Goal: Transaction & Acquisition: Obtain resource

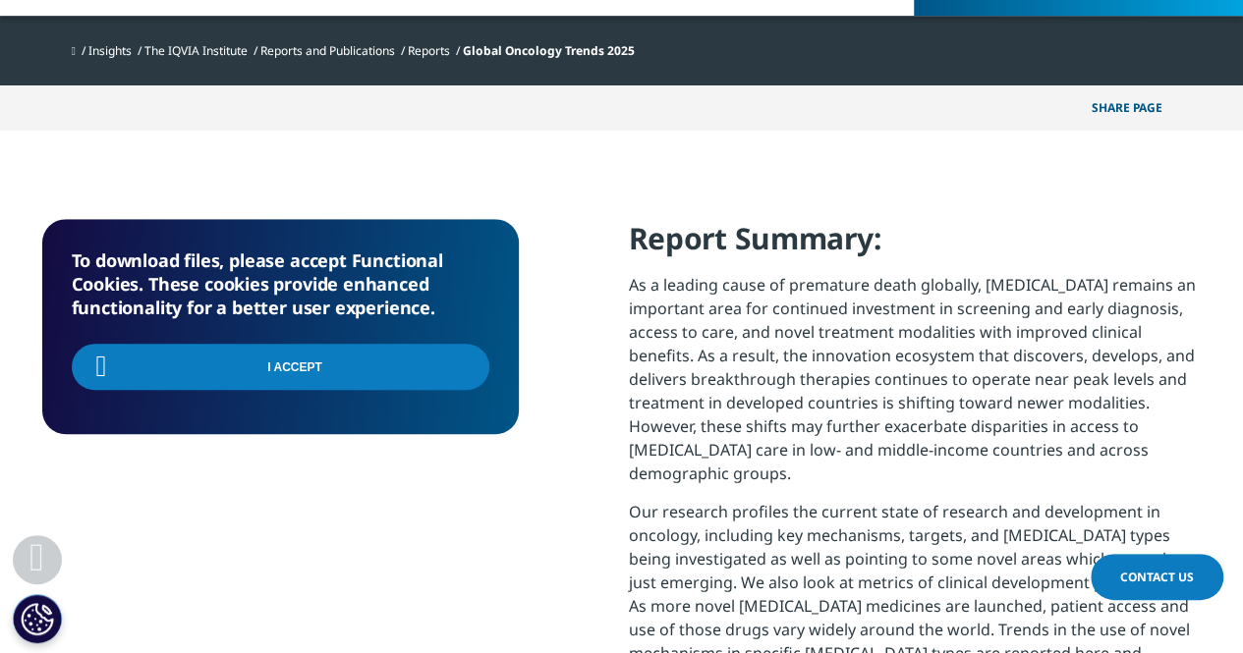
scroll to position [578, 1159]
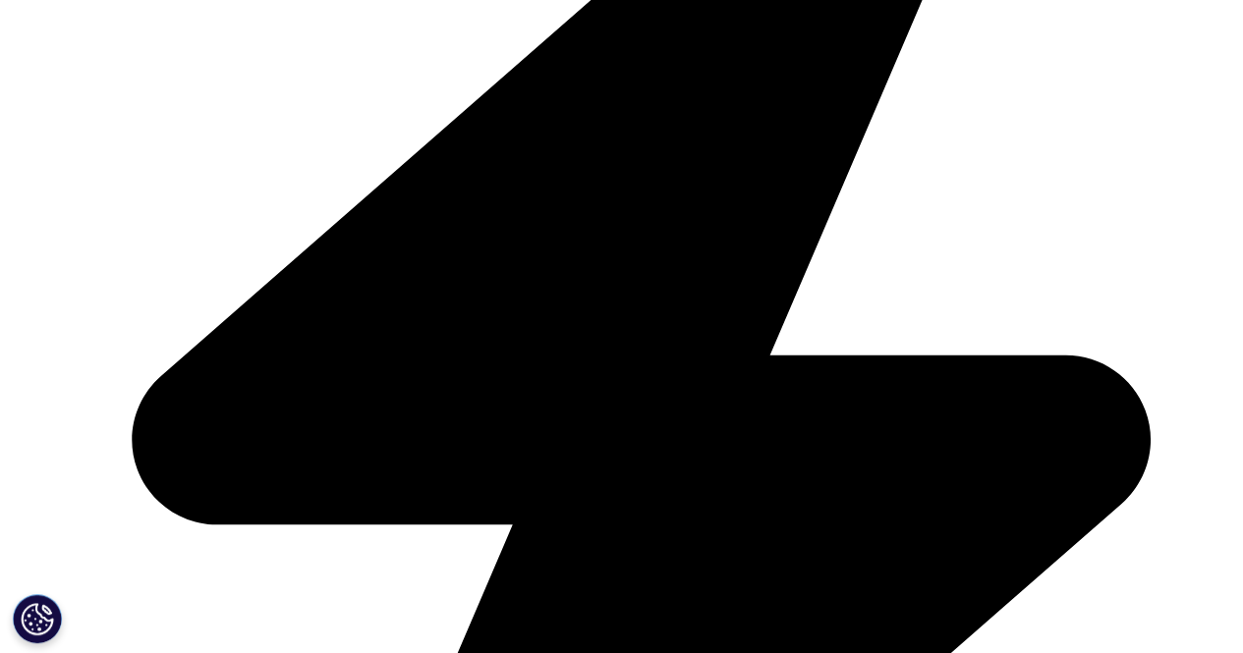
scroll to position [1084, 1159]
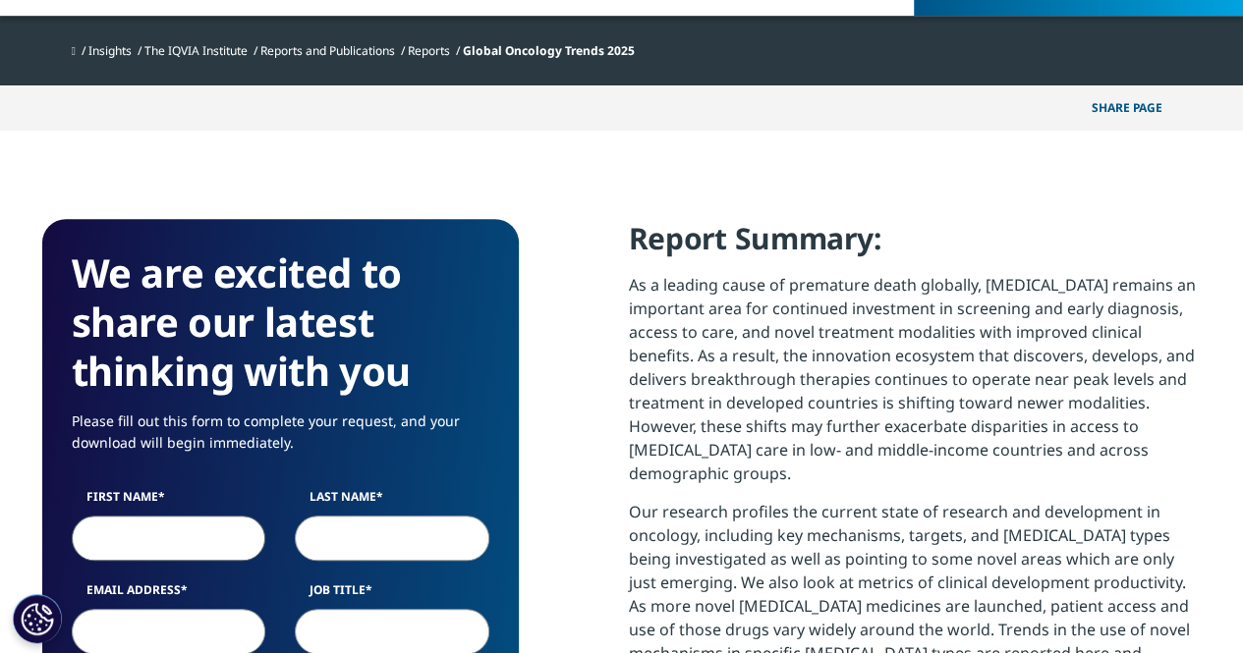
click at [189, 525] on input "First Name" at bounding box center [169, 538] width 194 height 45
type input "[PERSON_NAME]"
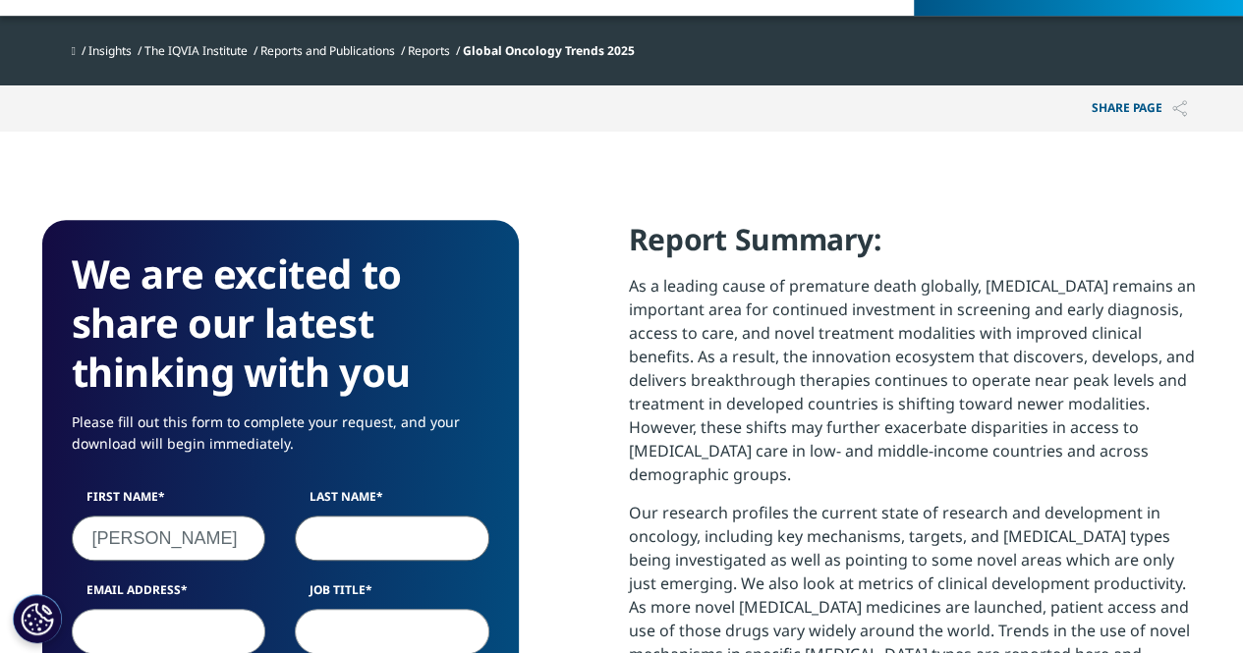
click at [363, 531] on input "Last Name" at bounding box center [392, 538] width 194 height 45
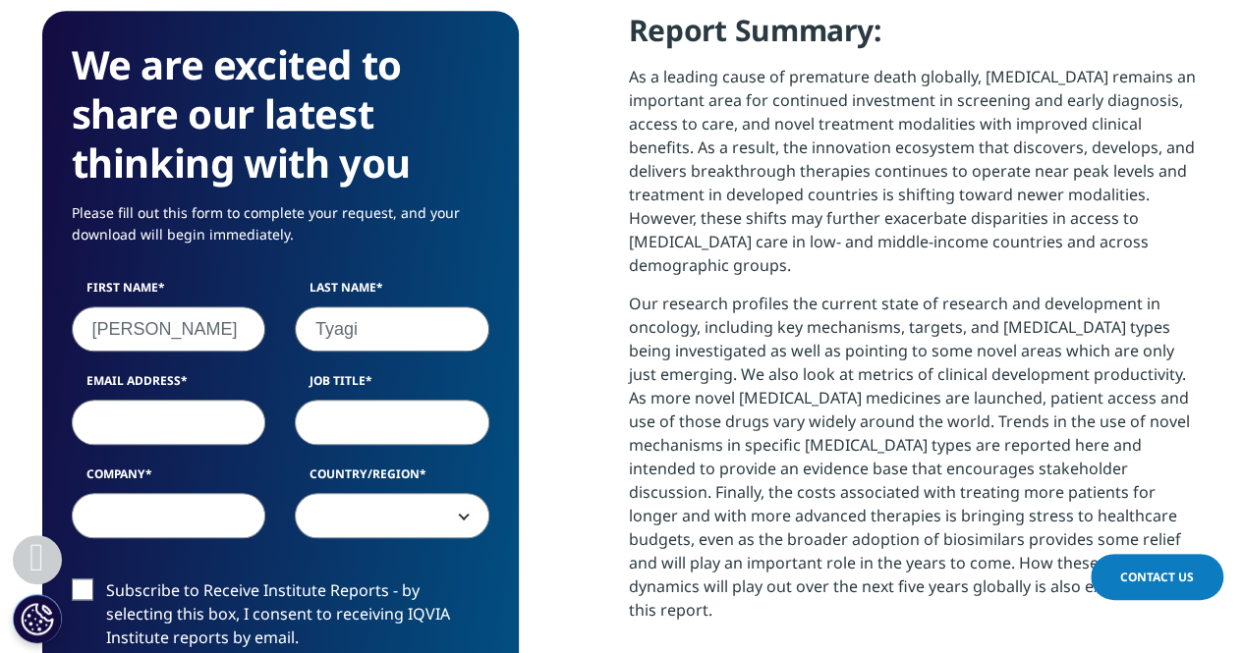
scroll to position [849, 0]
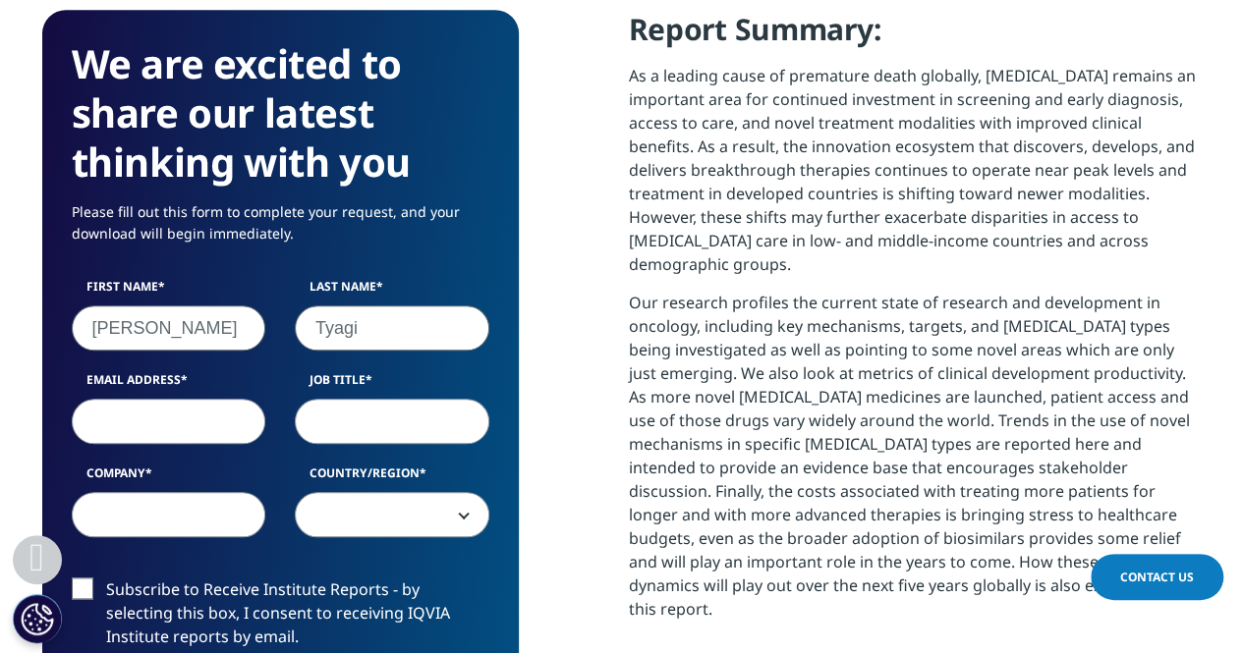
type input "Tyagi"
click at [197, 398] on label "Email Address" at bounding box center [169, 385] width 194 height 28
click at [197, 399] on input "Email Address" at bounding box center [169, 421] width 194 height 45
click at [198, 406] on input "Email Address" at bounding box center [169, 421] width 194 height 45
type input "[EMAIL_ADDRESS][DOMAIN_NAME]"
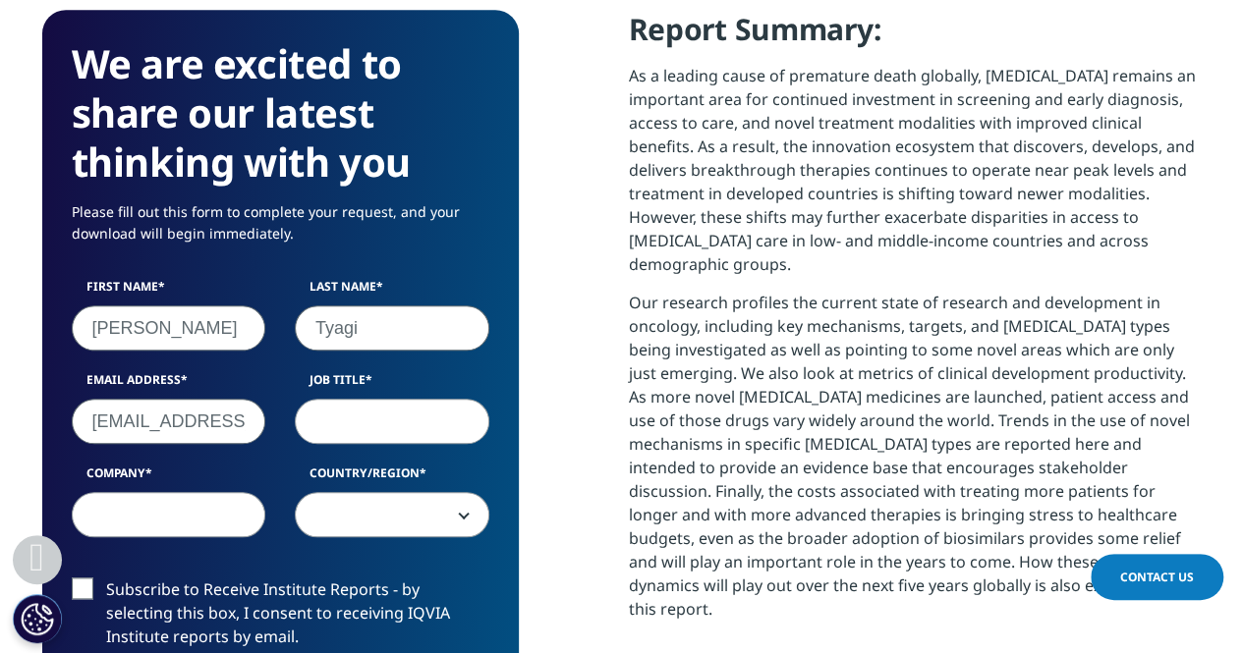
select select "India"
click at [400, 415] on input "Job Title" at bounding box center [392, 421] width 194 height 45
type input "Government Affairs"
click at [196, 504] on input "Company" at bounding box center [169, 514] width 194 height 45
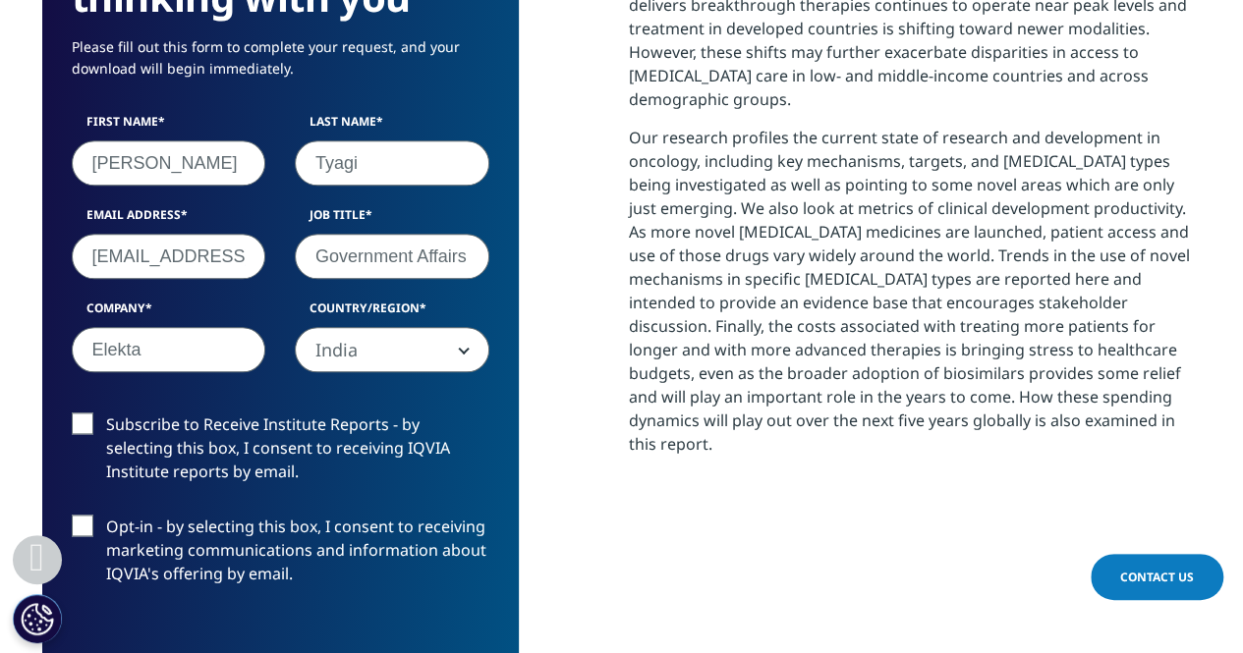
scroll to position [1100, 0]
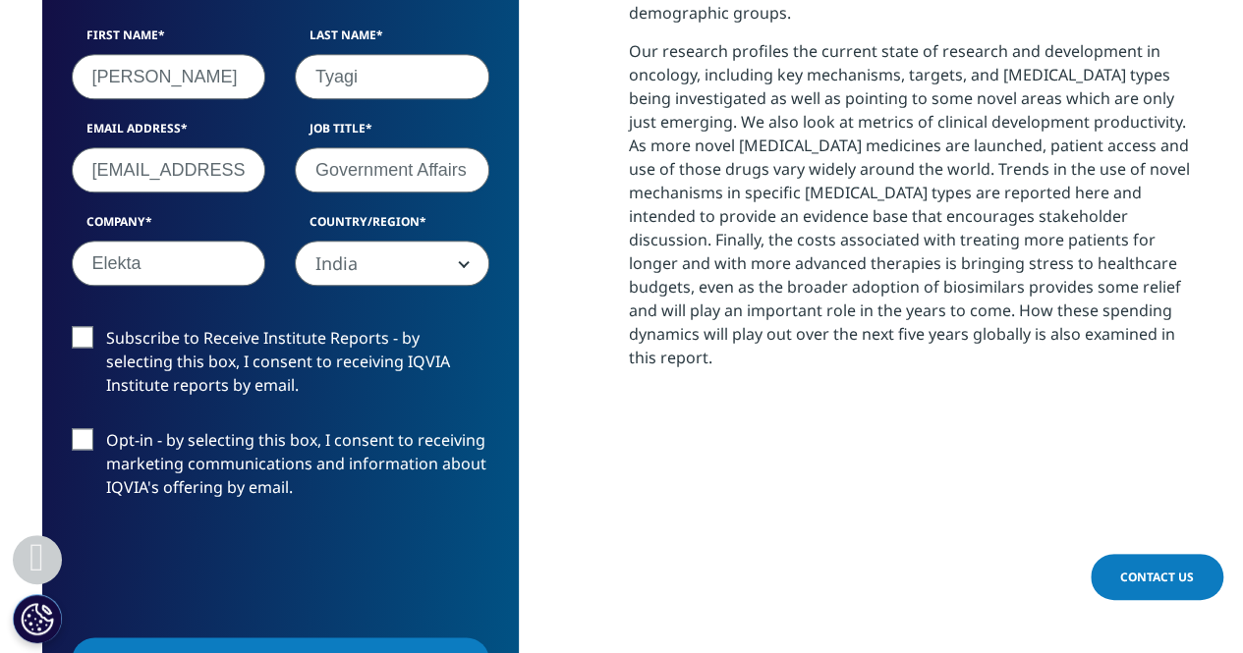
type input "Elekta"
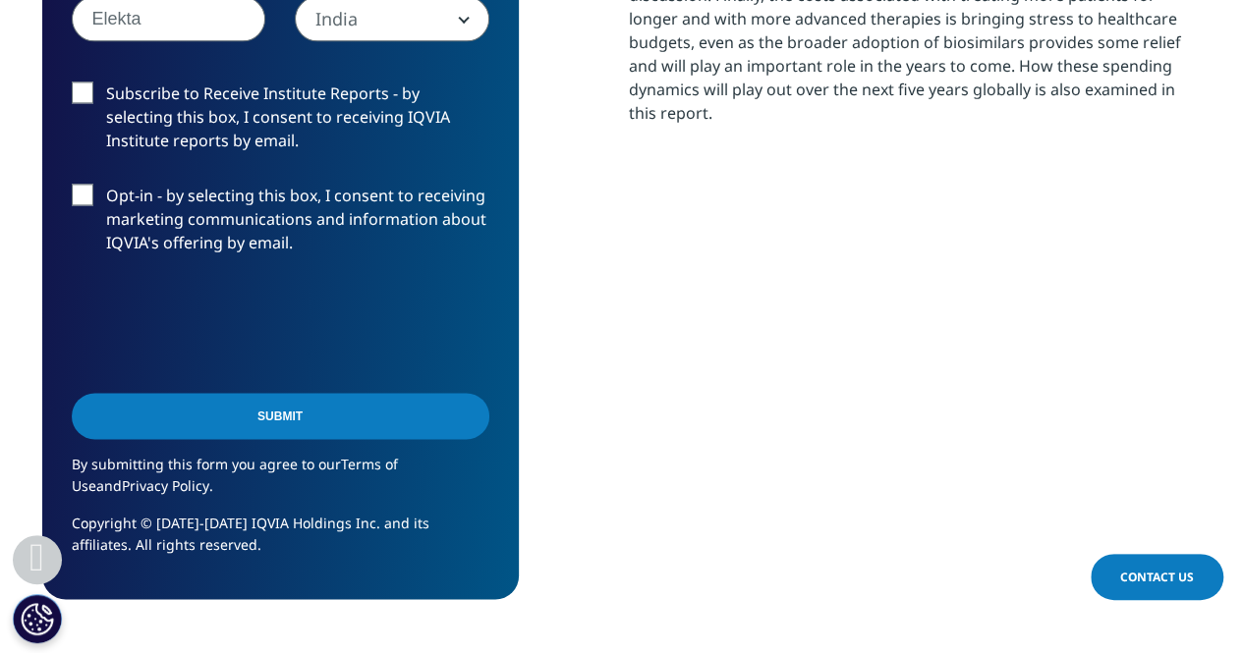
scroll to position [1344, 0]
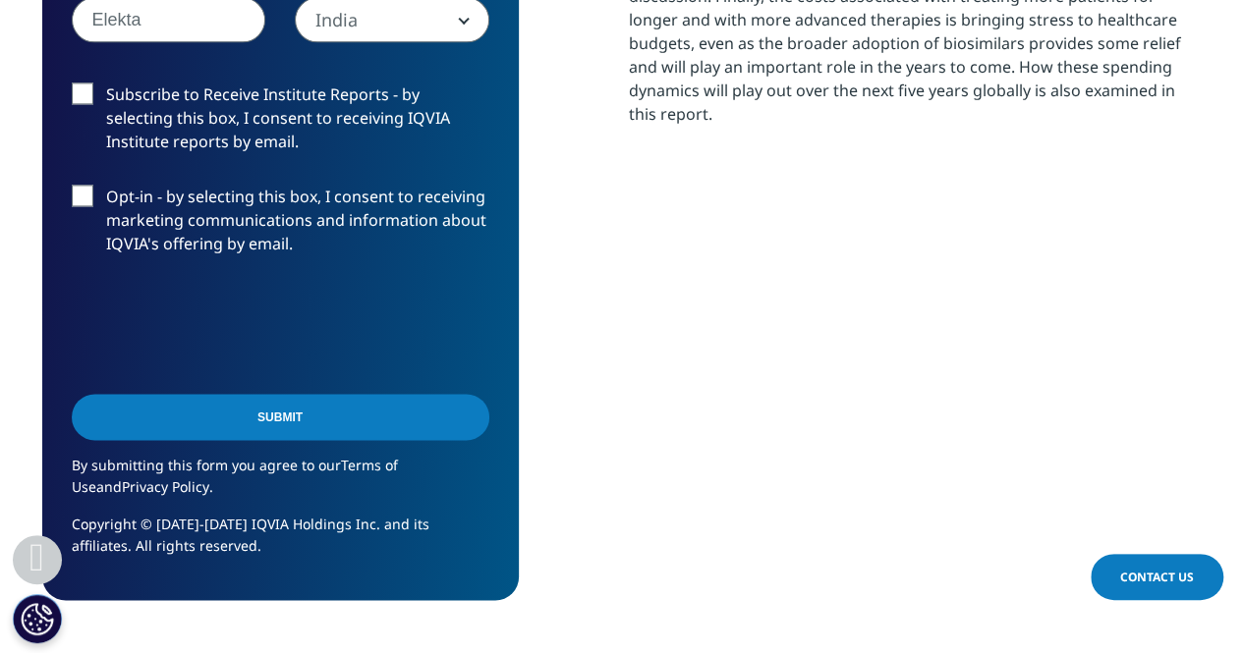
click at [289, 437] on input "Submit" at bounding box center [280, 417] width 417 height 46
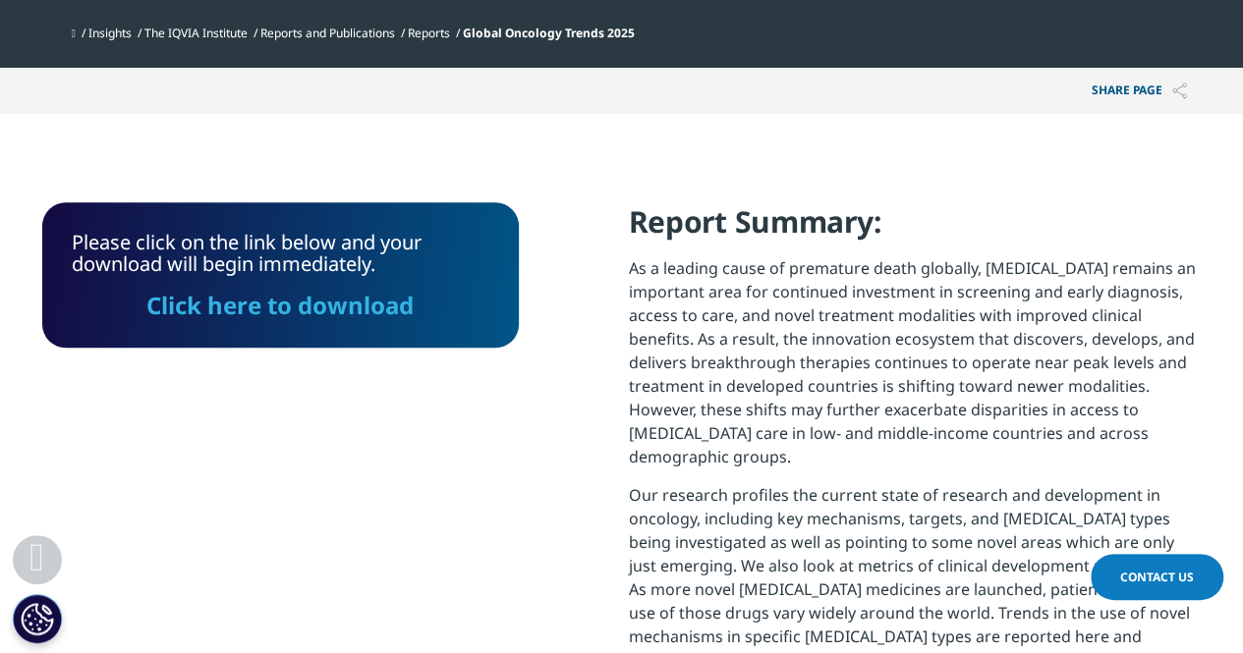
scroll to position [646, 0]
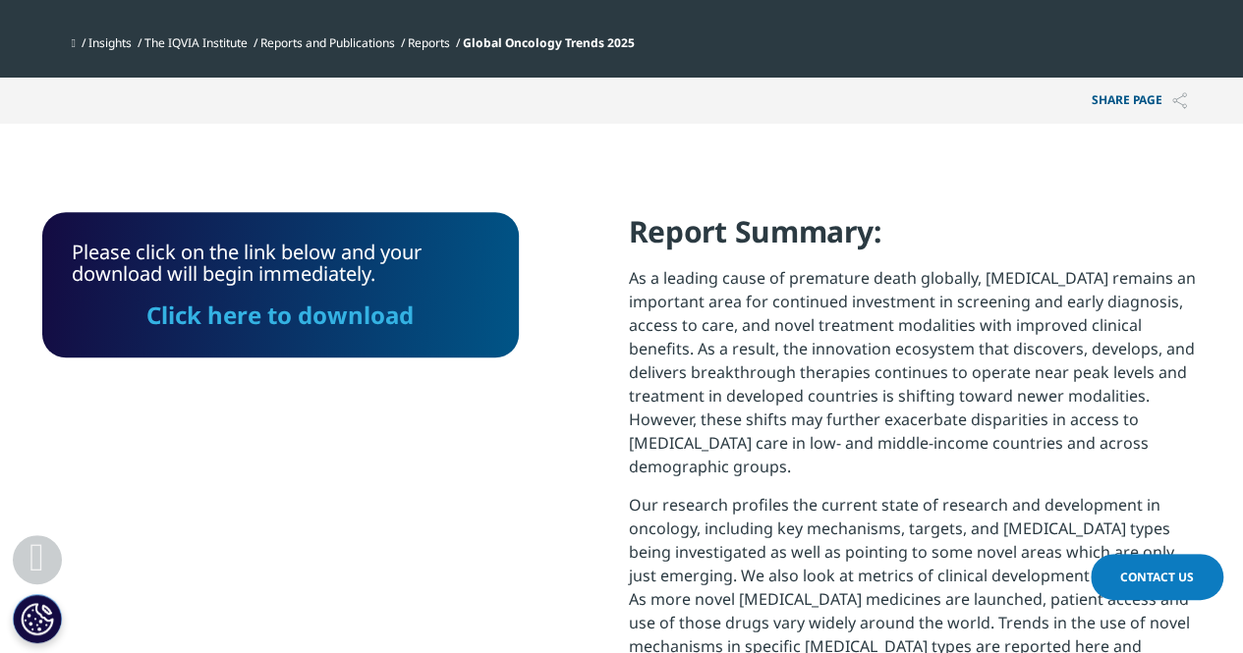
click at [304, 308] on link "Click here to download" at bounding box center [279, 315] width 267 height 32
